Goal: Navigation & Orientation: Go to known website

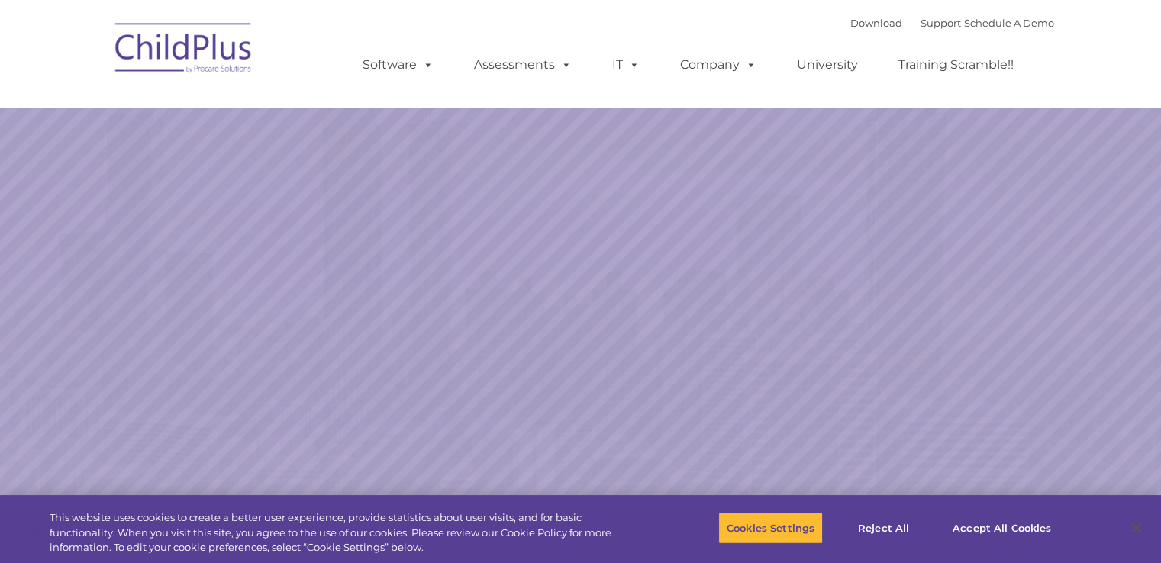
select select "MEDIUM"
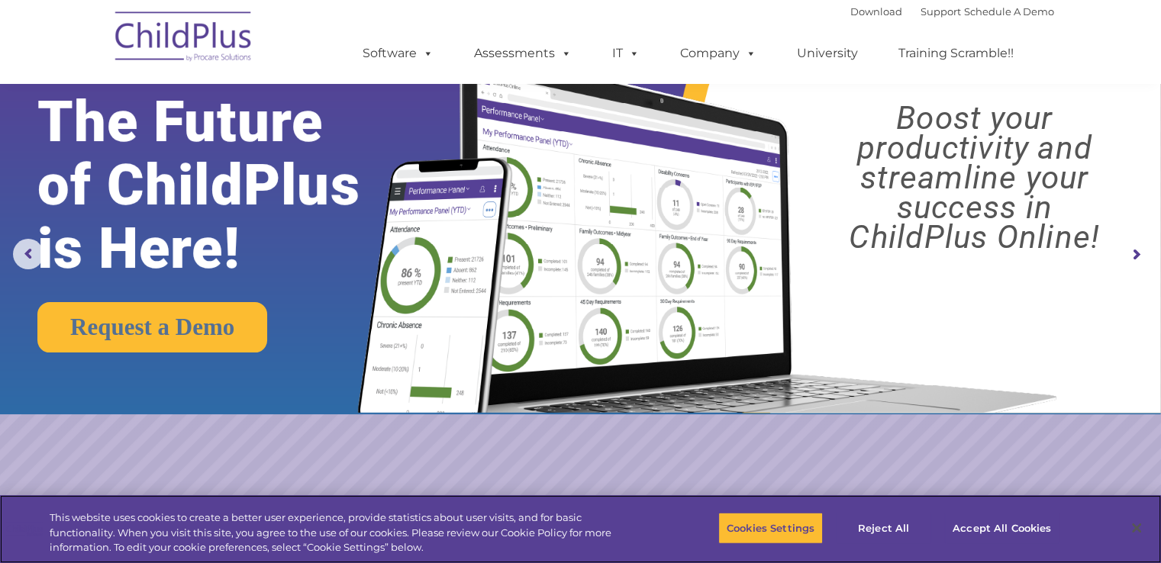
scroll to position [46, 0]
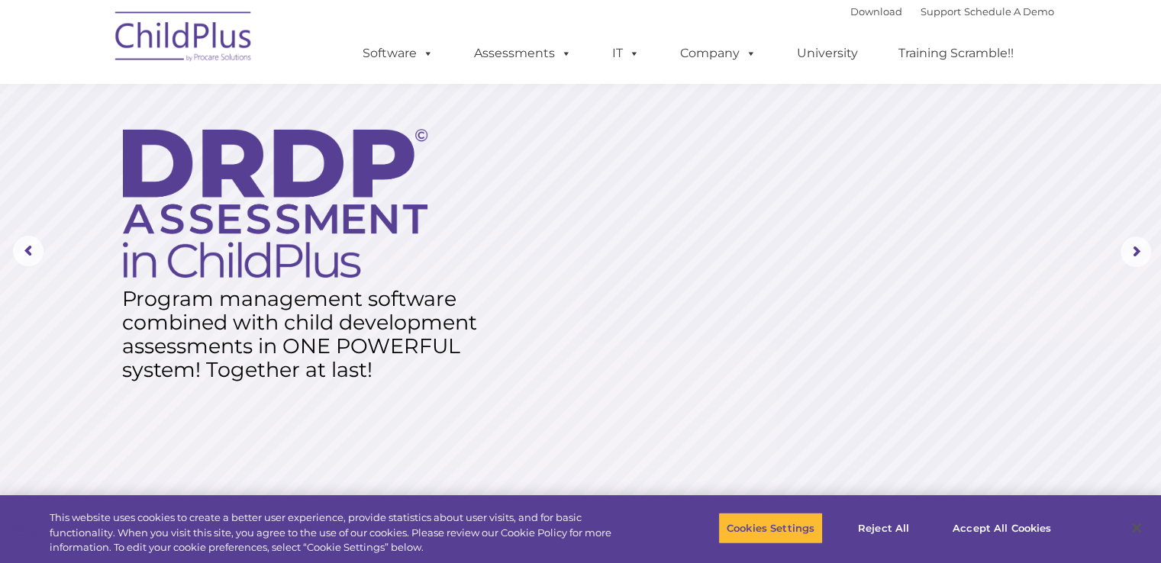
click at [192, 43] on img at bounding box center [184, 39] width 153 height 76
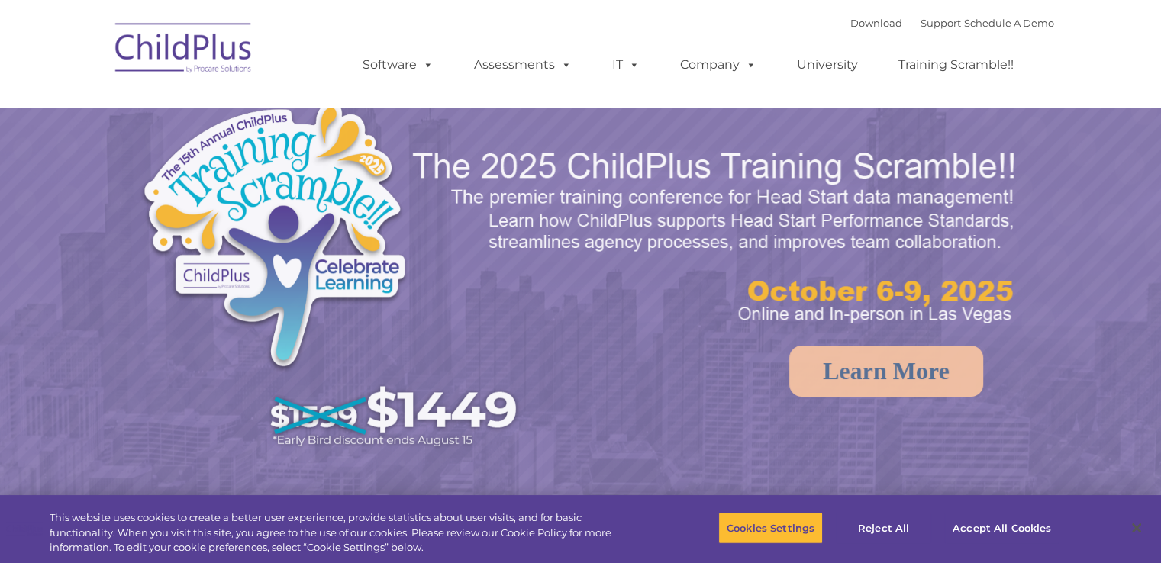
select select "MEDIUM"
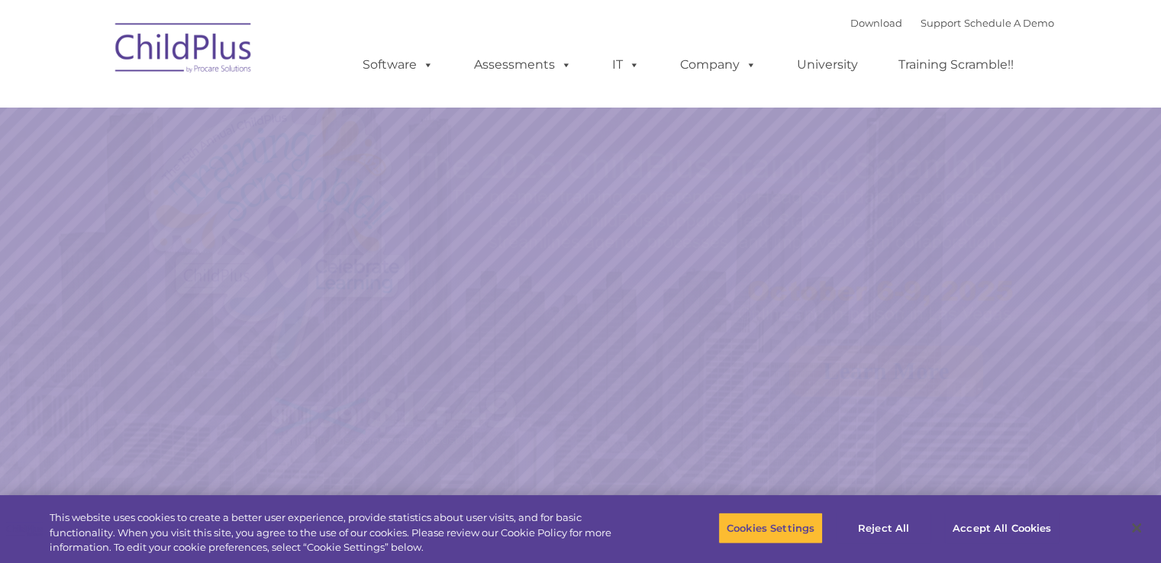
select select "MEDIUM"
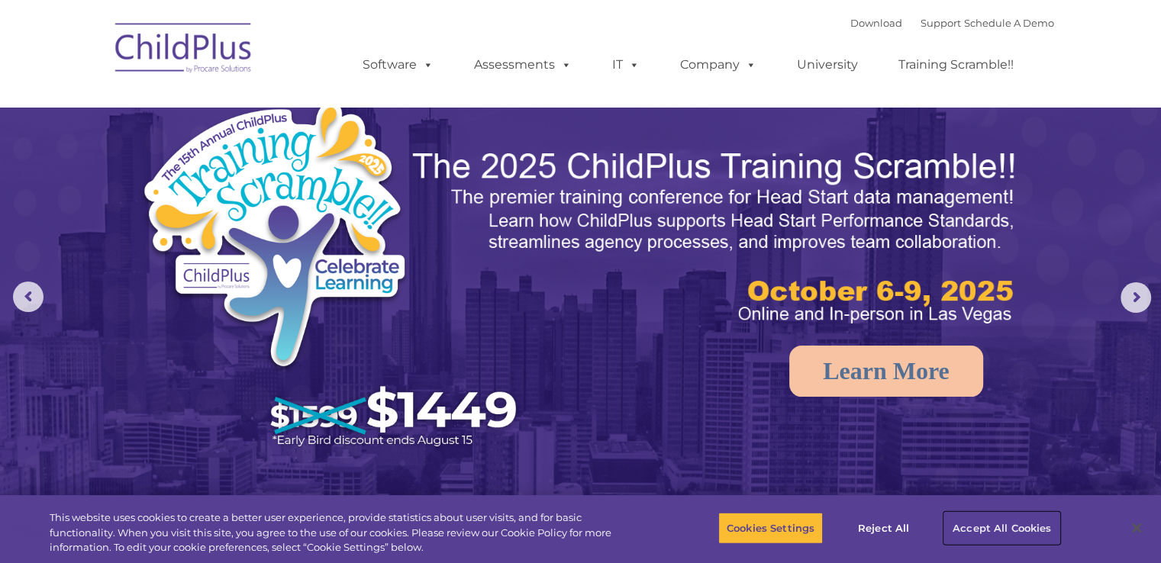
click at [953, 524] on button "Accept All Cookies" at bounding box center [1001, 528] width 115 height 32
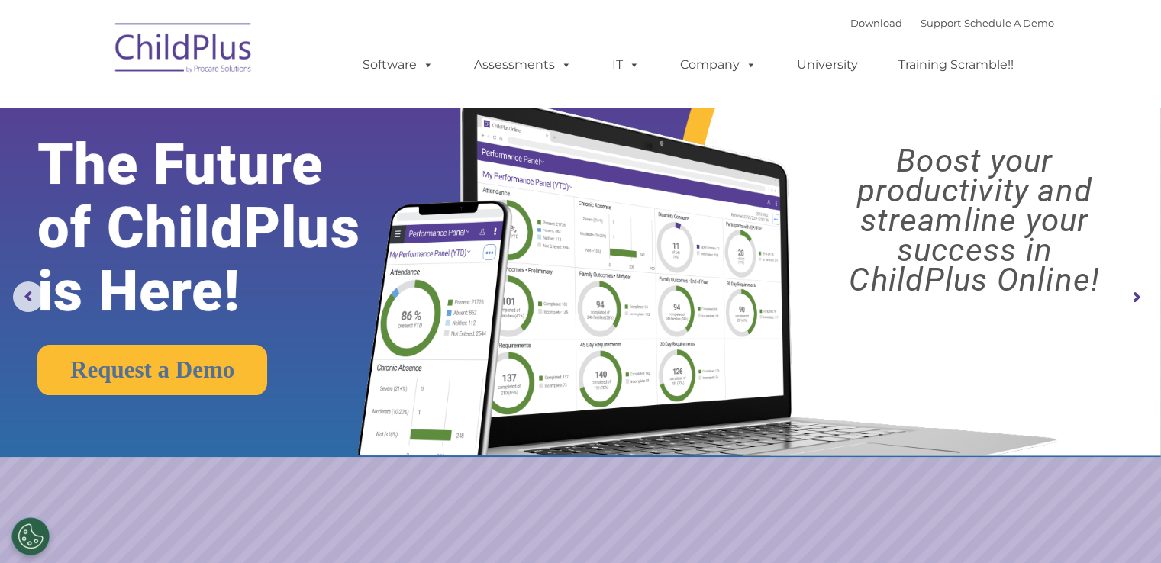
click at [202, 46] on img at bounding box center [184, 50] width 153 height 76
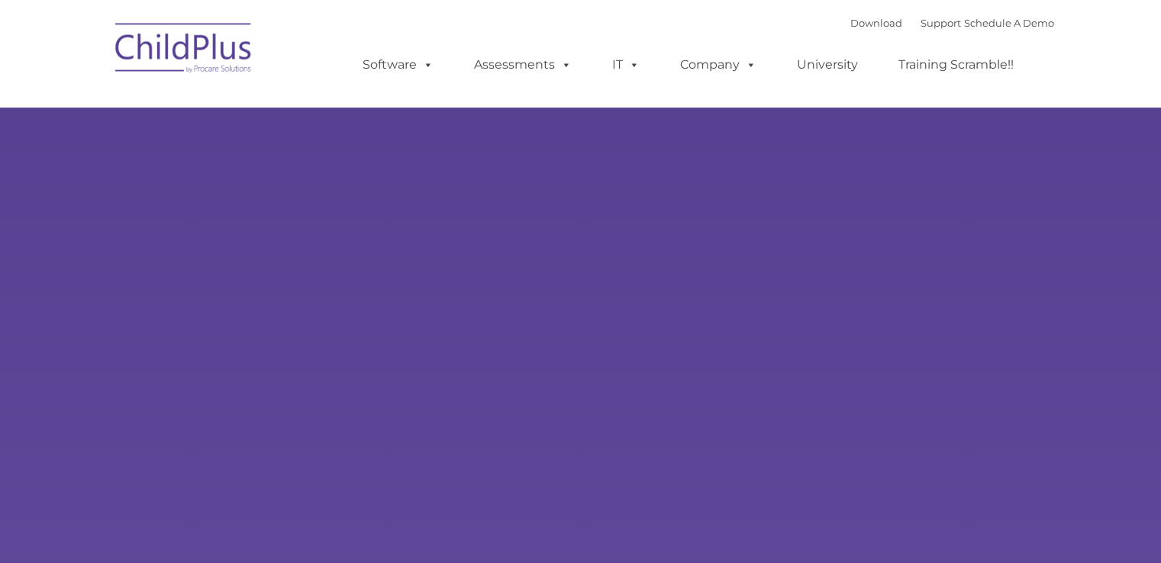
select select "MEDIUM"
